Goal: Task Accomplishment & Management: Manage account settings

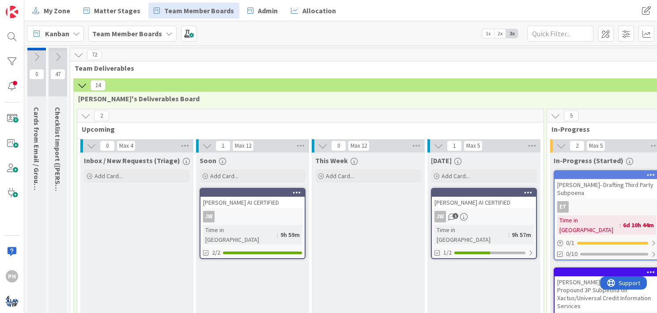
click at [82, 82] on icon at bounding box center [82, 85] width 10 height 10
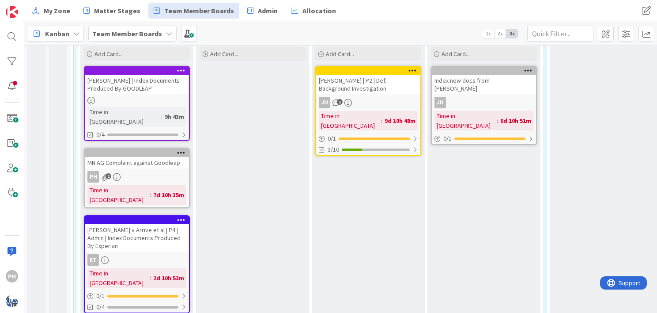
scroll to position [144, 0]
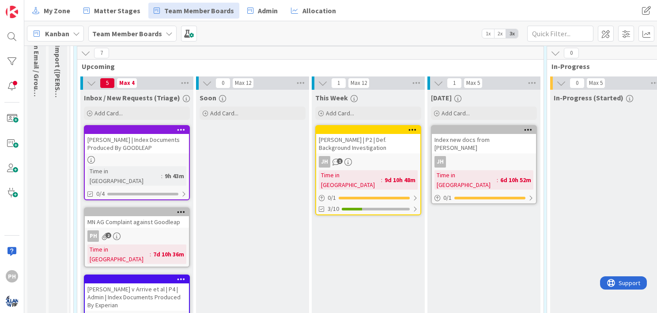
scroll to position [69, 0]
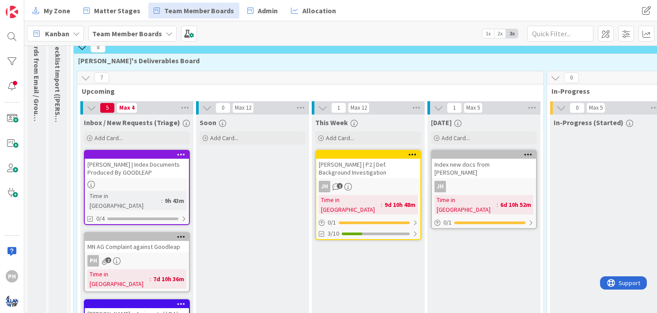
click at [86, 77] on icon at bounding box center [86, 78] width 10 height 10
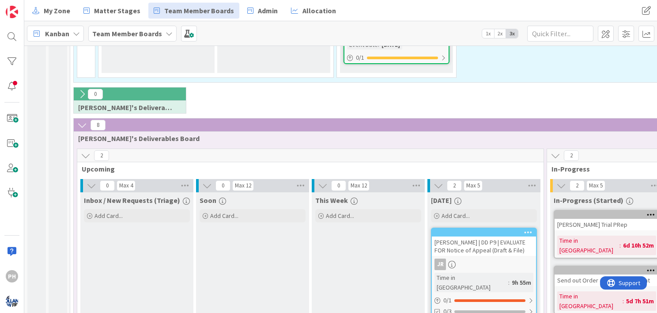
scroll to position [259, 0]
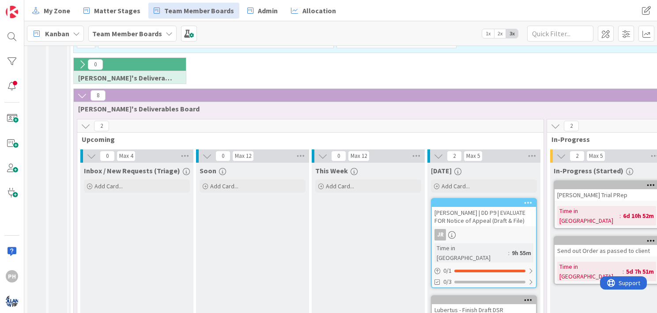
click at [80, 91] on icon at bounding box center [82, 96] width 10 height 10
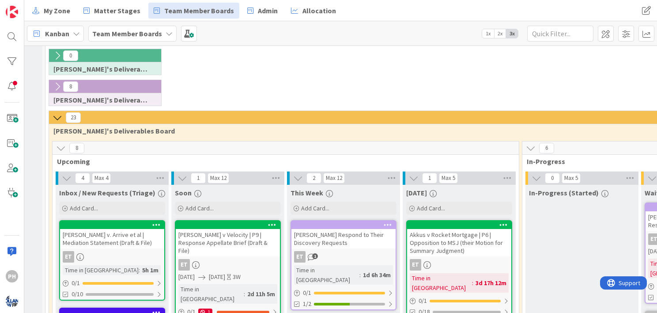
scroll to position [268, 25]
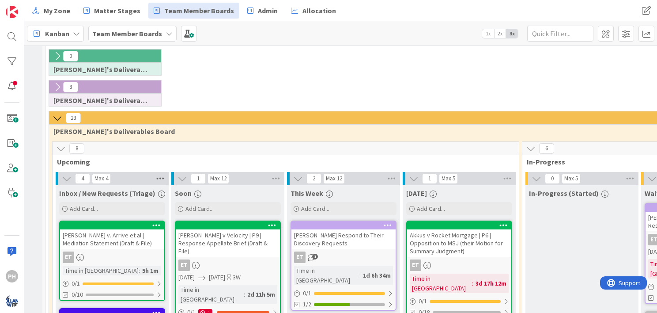
click at [161, 173] on icon at bounding box center [160, 178] width 11 height 13
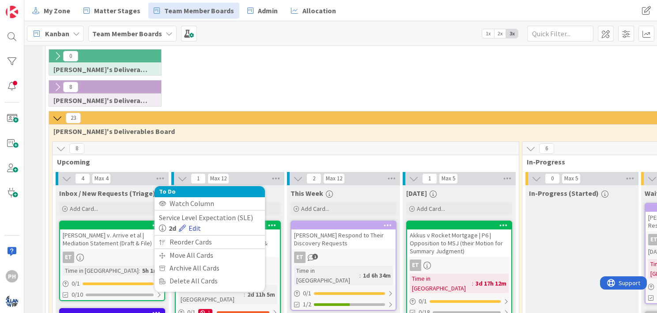
click at [195, 226] on link "Edit" at bounding box center [190, 228] width 22 height 11
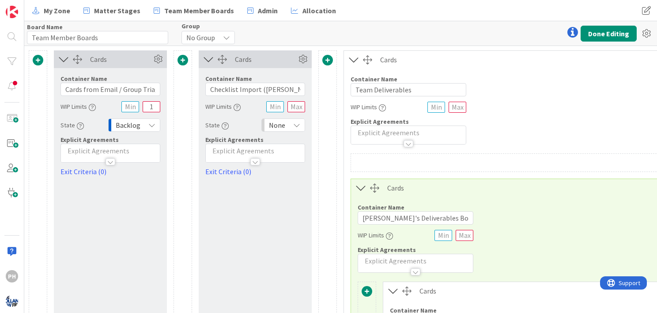
type input "Team Member Boards"
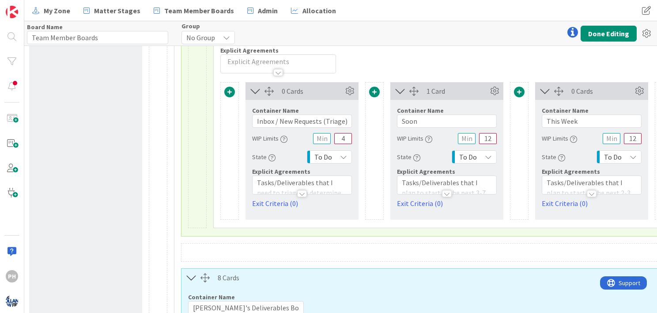
scroll to position [25, 170]
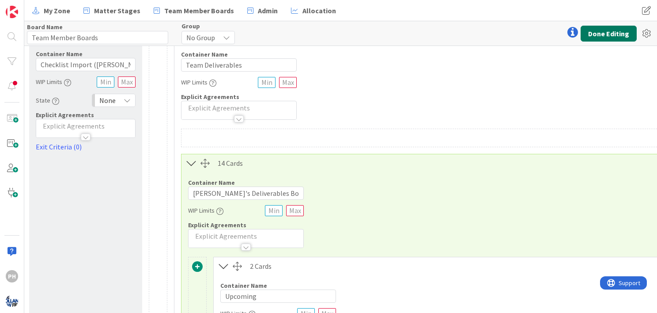
click at [594, 30] on button "Done Editing" at bounding box center [609, 34] width 56 height 16
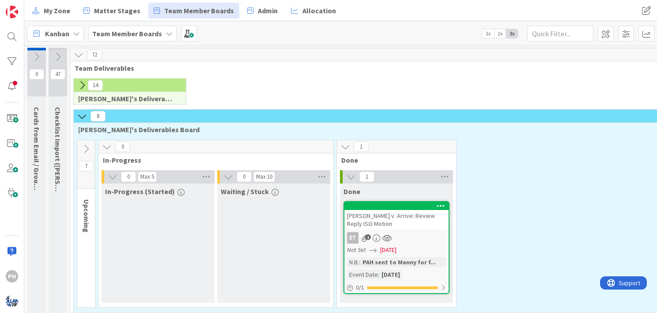
click at [81, 114] on icon at bounding box center [82, 116] width 10 height 10
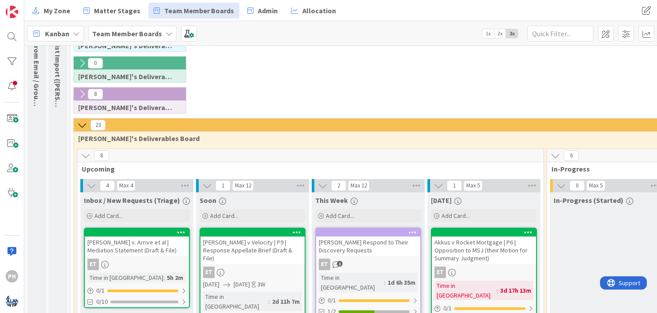
scroll to position [84, 0]
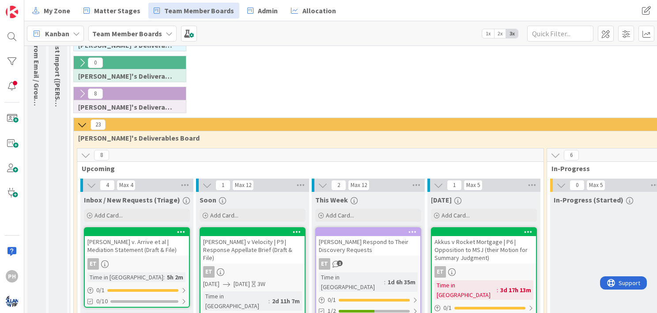
click at [80, 120] on icon at bounding box center [82, 125] width 10 height 10
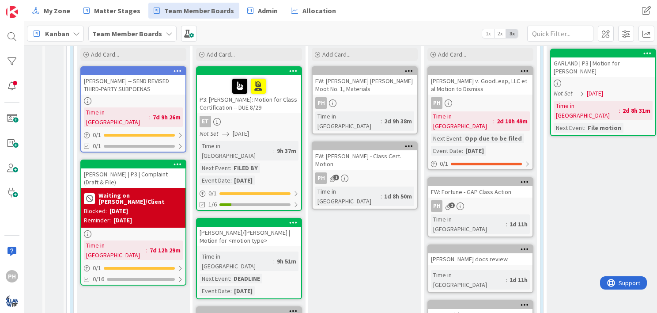
scroll to position [276, 0]
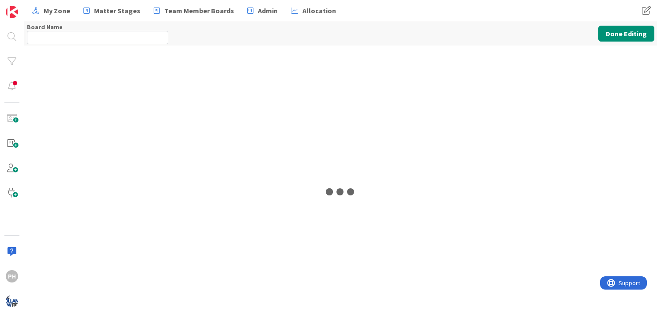
type input "Team Member Boards"
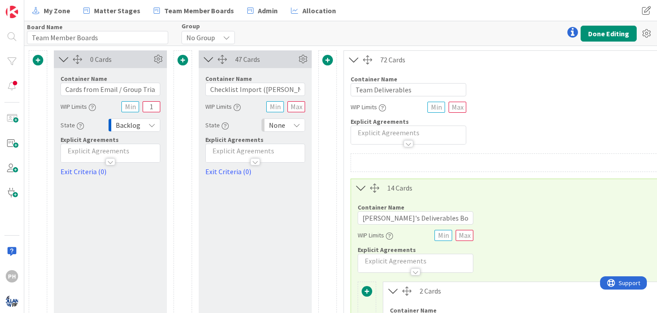
click at [210, 60] on icon at bounding box center [208, 58] width 15 height 11
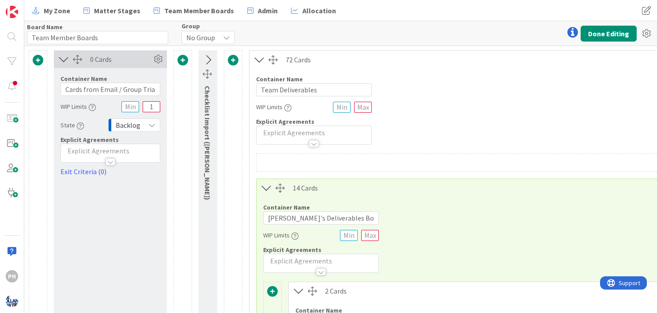
click at [60, 60] on icon at bounding box center [64, 58] width 15 height 11
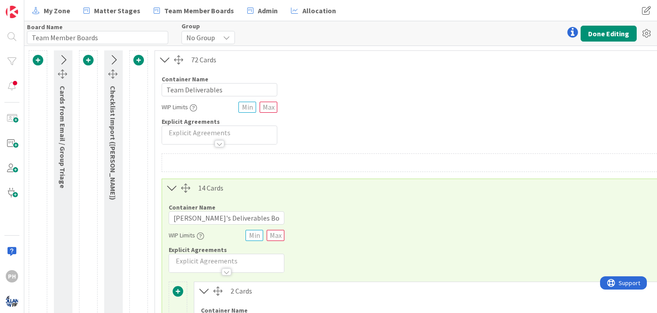
click at [176, 187] on icon at bounding box center [172, 187] width 15 height 11
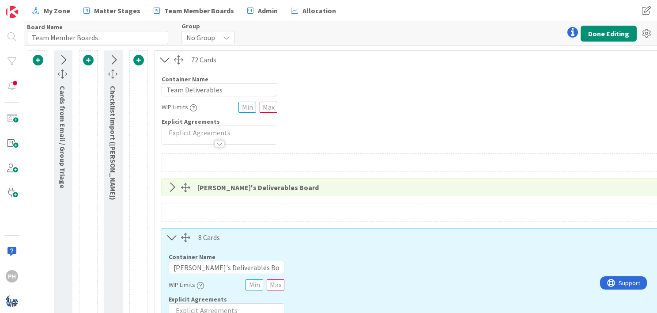
scroll to position [64, 0]
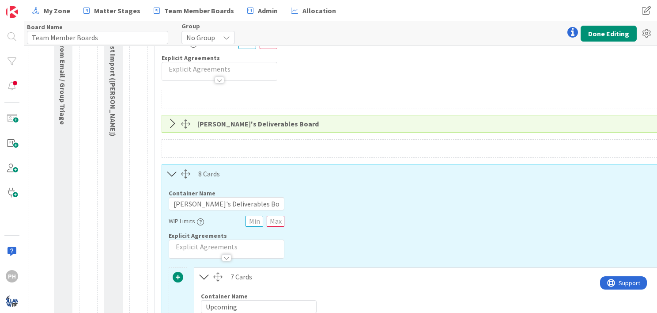
click at [172, 175] on icon at bounding box center [172, 173] width 15 height 11
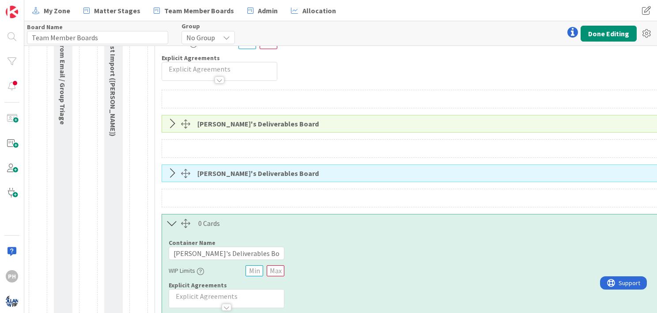
scroll to position [119, 0]
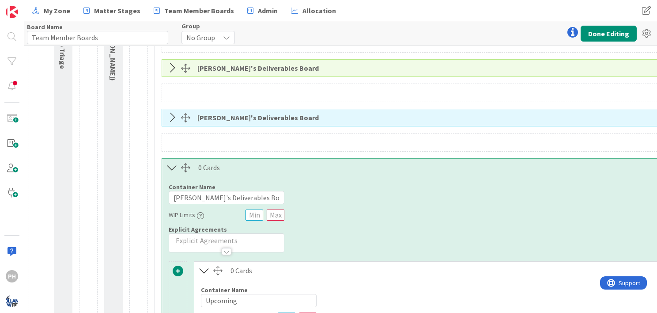
click at [171, 171] on icon at bounding box center [172, 167] width 15 height 11
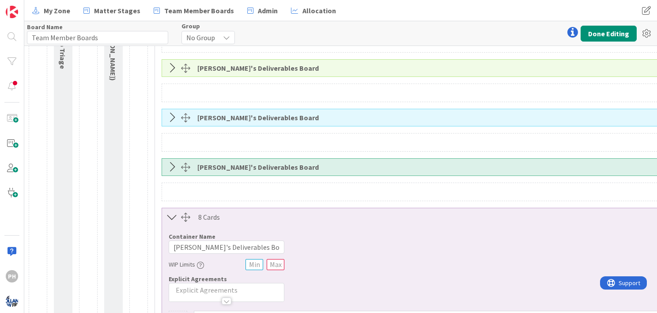
scroll to position [148, 0]
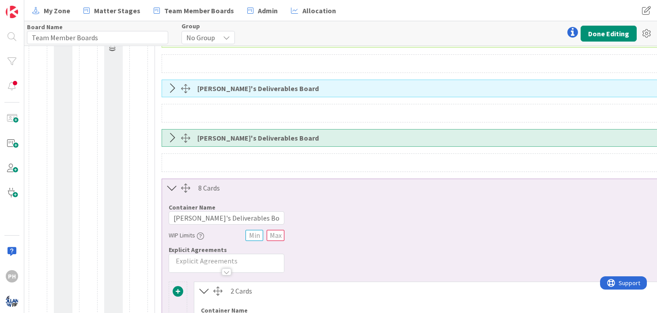
click at [171, 190] on icon at bounding box center [172, 187] width 15 height 11
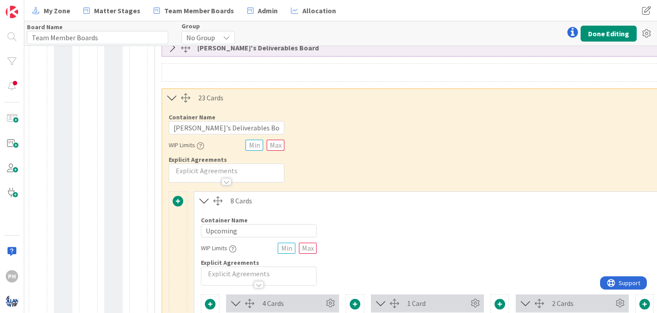
scroll to position [287, 0]
click at [597, 36] on button "Done Editing" at bounding box center [609, 34] width 56 height 16
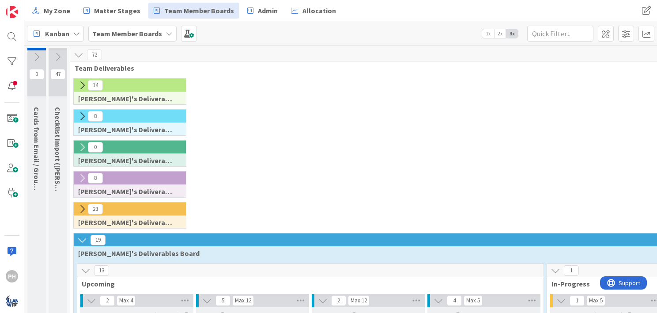
click at [80, 236] on icon at bounding box center [82, 240] width 10 height 10
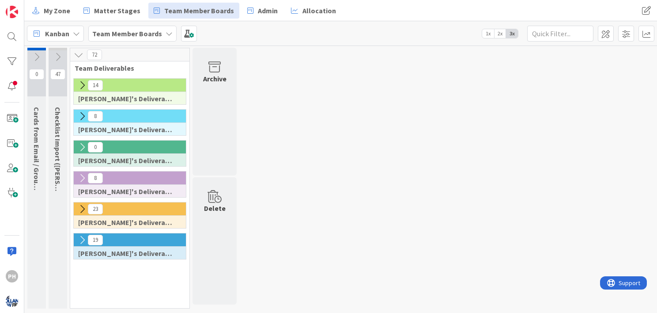
click at [83, 209] on icon at bounding box center [82, 209] width 10 height 10
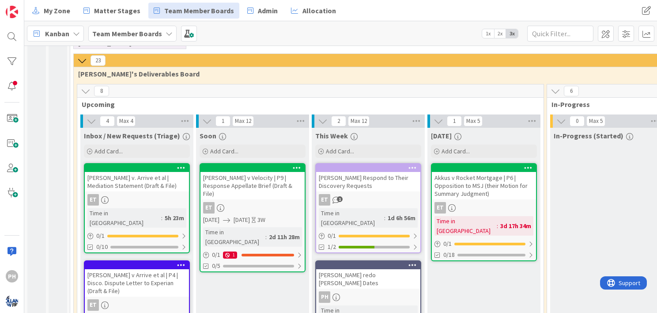
scroll to position [150, 0]
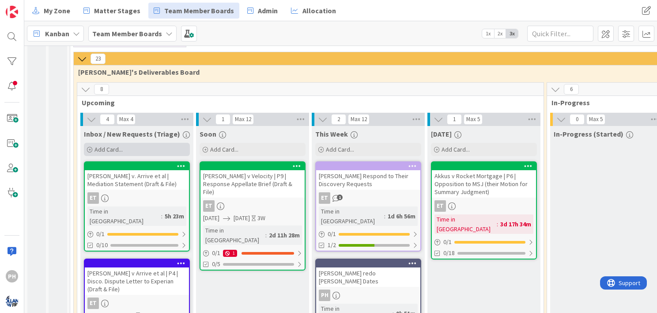
click at [110, 143] on div "Add Card..." at bounding box center [137, 149] width 106 height 13
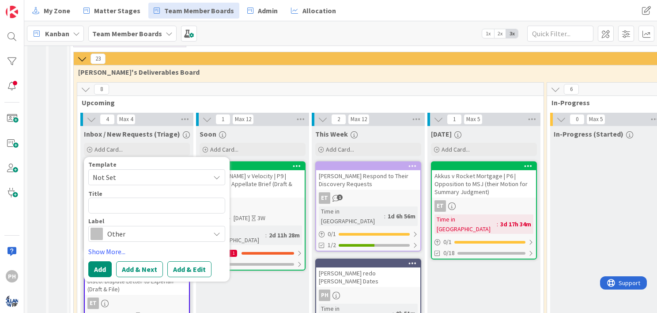
click at [166, 176] on span "Not Set" at bounding box center [148, 176] width 110 height 11
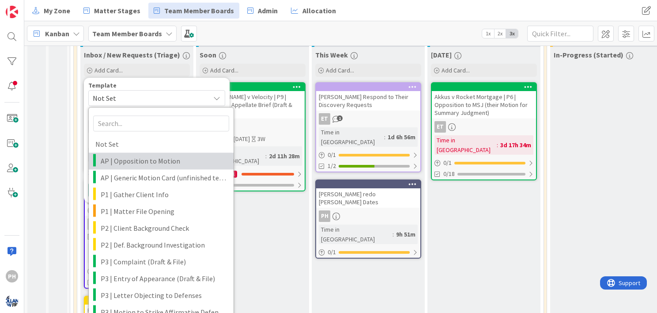
scroll to position [230, 0]
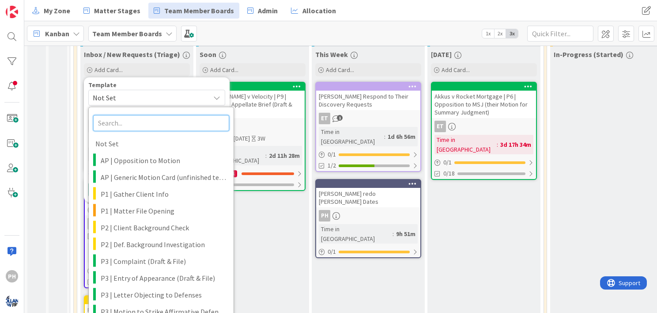
click at [121, 119] on input "text" at bounding box center [161, 123] width 136 height 16
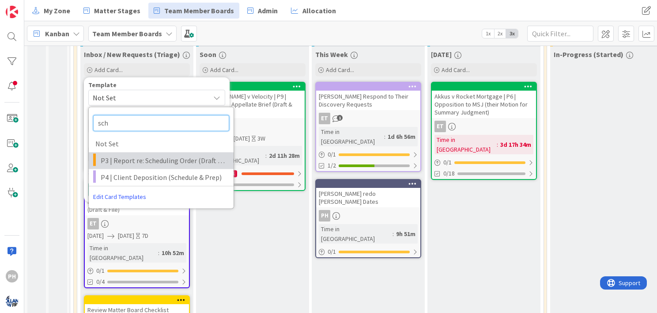
type input "sch"
click at [121, 160] on span "P3 | Report re: Scheduling Order (Draft & File)" at bounding box center [164, 160] width 126 height 11
type textarea "x"
type textarea "<case> | Report re: Scheduling Order (Draft & File)"
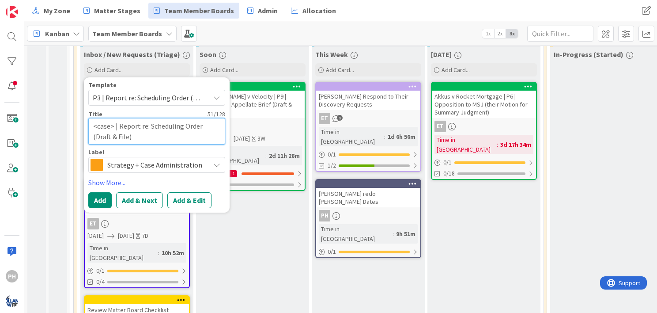
drag, startPoint x: 114, startPoint y: 124, endPoint x: 88, endPoint y: 128, distance: 25.9
click at [88, 128] on textarea "<case> | Report re: Scheduling Order (Draft & File)" at bounding box center [156, 131] width 137 height 27
type textarea "x"
type textarea "B| Report re: Scheduling Order (Draft & File)"
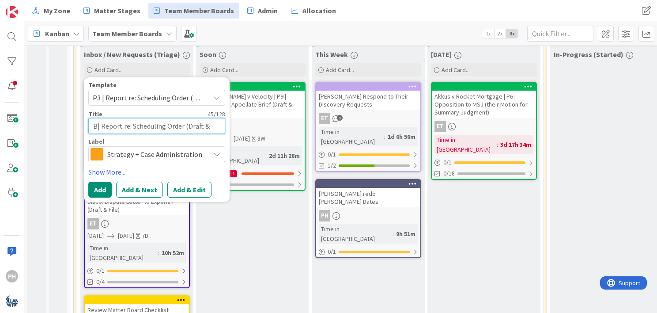
type textarea "x"
type textarea "BO| Report re: Scheduling Order (Draft & File)"
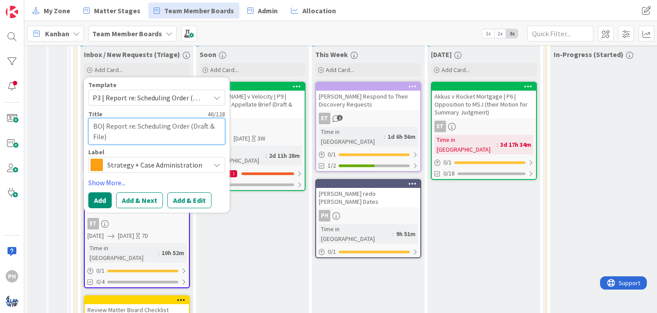
type textarea "x"
type textarea "BOW| Report re: Scheduling Order (Draft & File)"
type textarea "x"
type textarea "[PERSON_NAME]| Report re: Scheduling Order (Draft & File)"
type textarea "x"
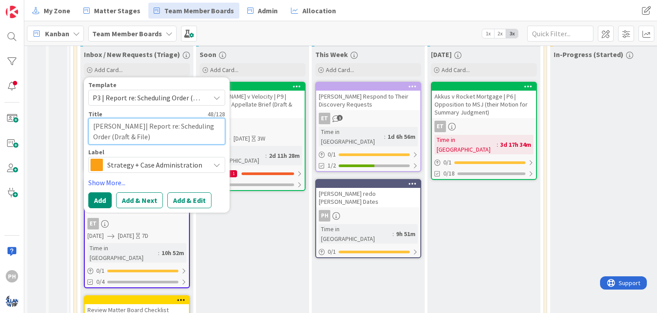
type textarea "[PERSON_NAME]| Report re: Scheduling Order (Draft & File)"
type textarea "x"
type textarea "[PERSON_NAME] | Report re: Scheduling Order (Draft & File)"
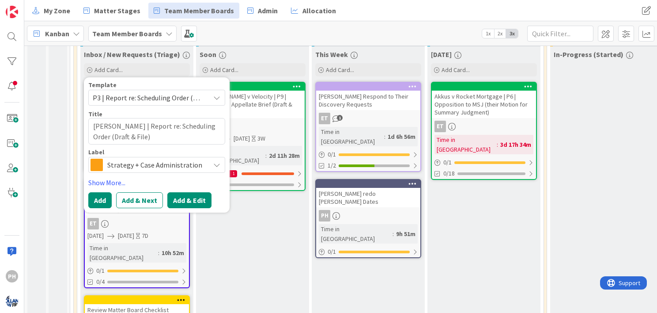
click at [185, 197] on button "Add & Edit" at bounding box center [189, 200] width 44 height 16
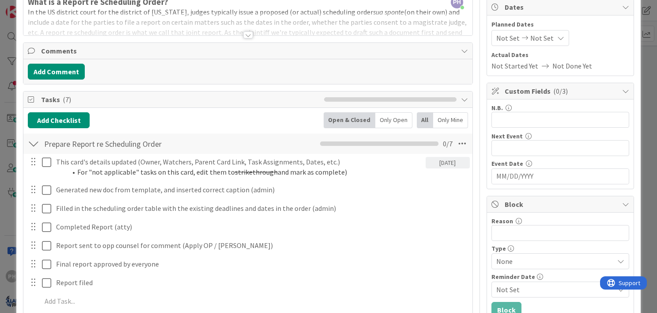
scroll to position [55, 0]
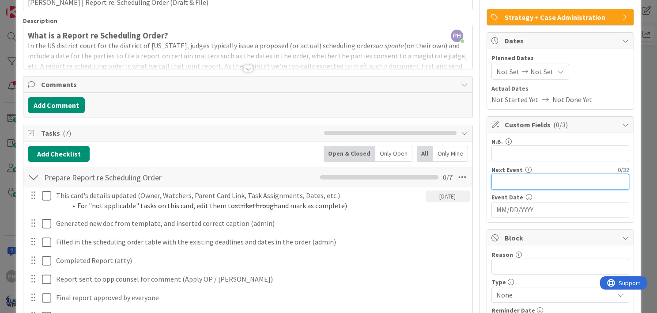
click at [510, 176] on input "text" at bounding box center [561, 182] width 138 height 16
type input "DEADLINE TO FILE"
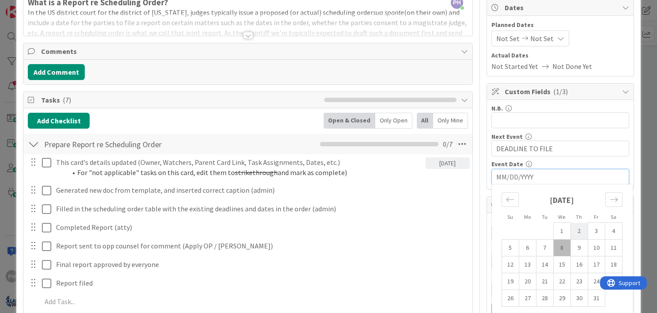
scroll to position [88, 0]
click at [519, 278] on td "20" at bounding box center [527, 281] width 17 height 17
type input "[DATE]"
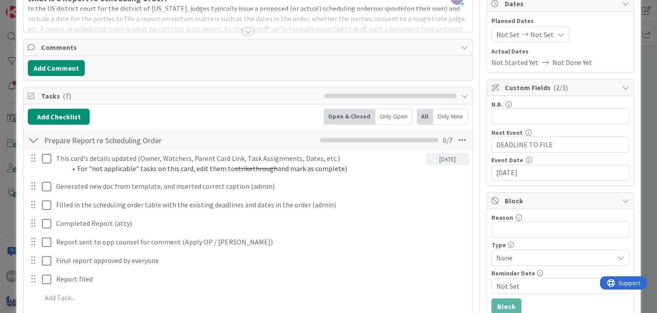
scroll to position [0, 0]
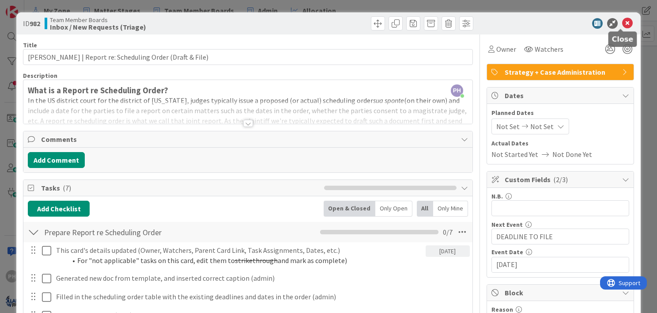
click at [623, 23] on icon at bounding box center [628, 23] width 11 height 11
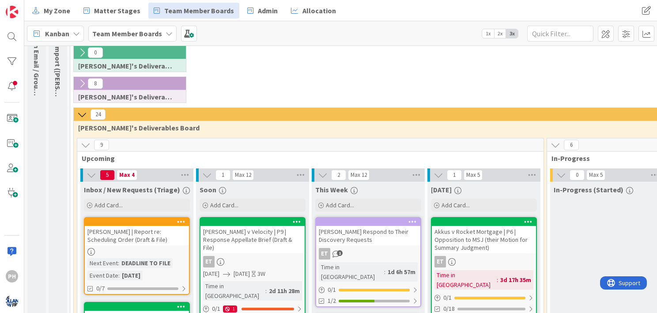
scroll to position [90, 0]
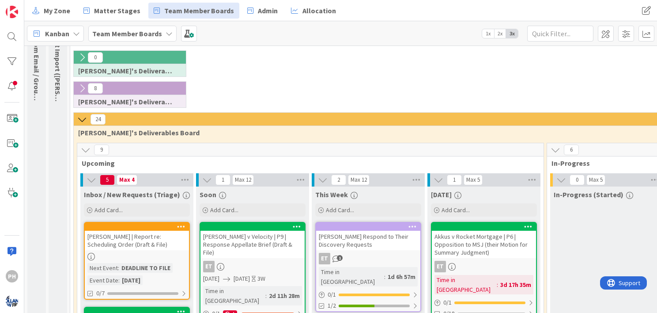
click at [82, 118] on icon at bounding box center [82, 119] width 10 height 10
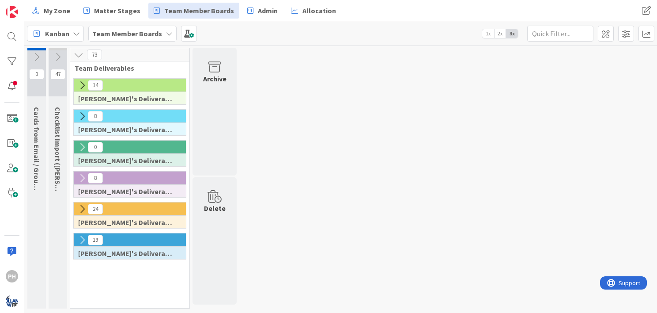
scroll to position [0, 0]
click at [81, 237] on icon at bounding box center [82, 240] width 10 height 10
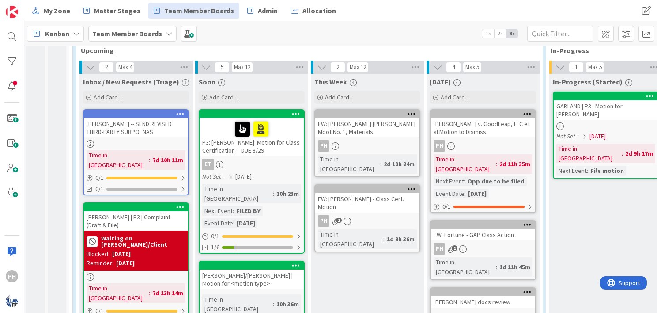
scroll to position [234, 1]
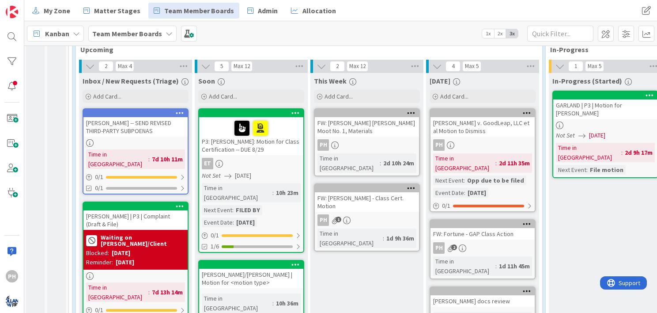
click at [471, 121] on div "[PERSON_NAME] v. GoodLeap, LLC et al Motion to Dismiss" at bounding box center [483, 126] width 104 height 19
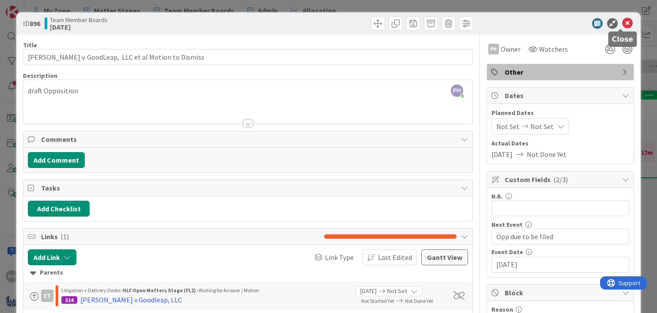
click at [624, 21] on icon at bounding box center [628, 23] width 11 height 11
